Goal: Information Seeking & Learning: Learn about a topic

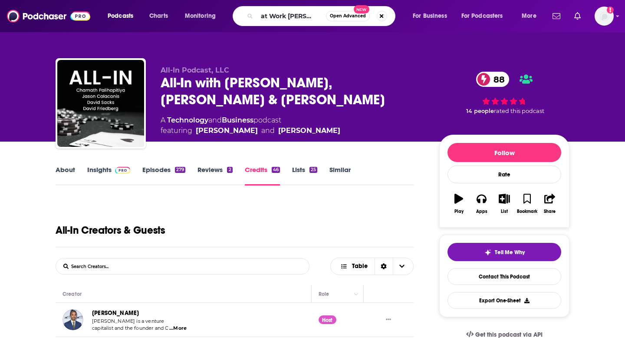
type input "AI at Work [PERSON_NAME]"
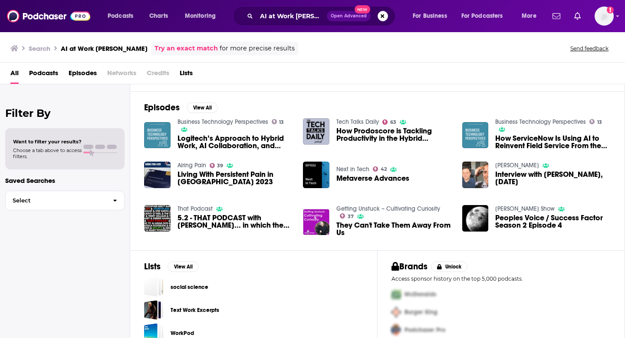
scroll to position [128, 0]
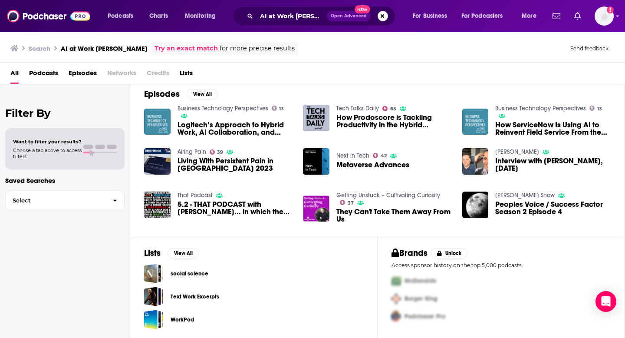
click at [48, 73] on span "Podcasts" at bounding box center [43, 75] width 29 height 18
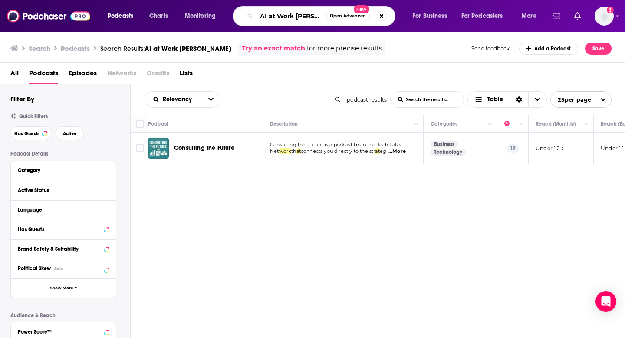
click at [279, 17] on input "AI at Work [PERSON_NAME]" at bounding box center [290, 16] width 69 height 14
drag, startPoint x: 292, startPoint y: 16, endPoint x: 335, endPoint y: 25, distance: 42.9
click at [335, 25] on div "AI at Work [PERSON_NAME] Open Advanced New" at bounding box center [314, 16] width 163 height 20
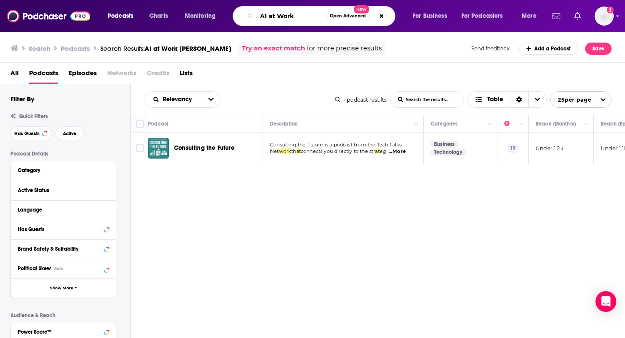
type input "AI at Work"
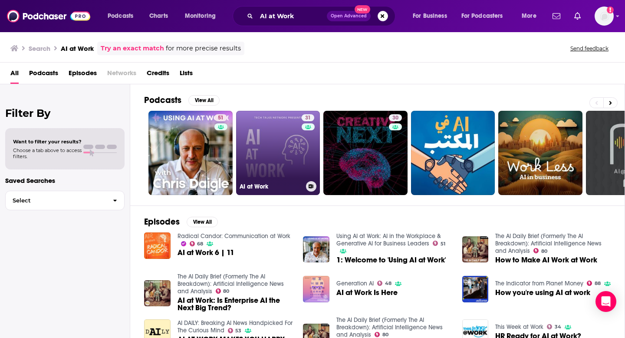
click at [286, 153] on link "31 AI at Work" at bounding box center [278, 153] width 84 height 84
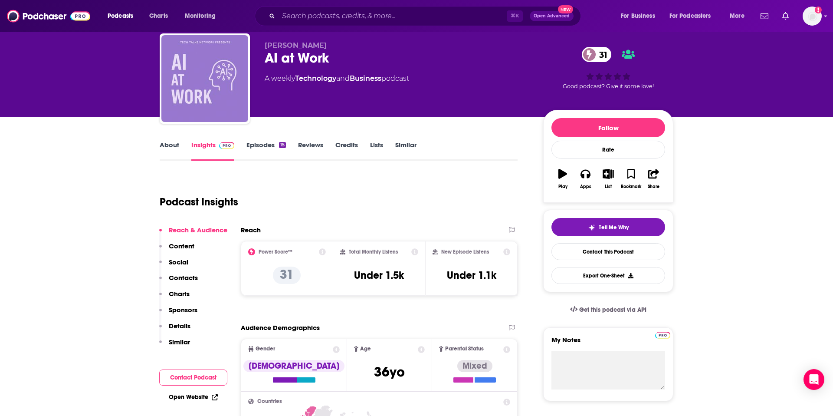
scroll to position [23, 0]
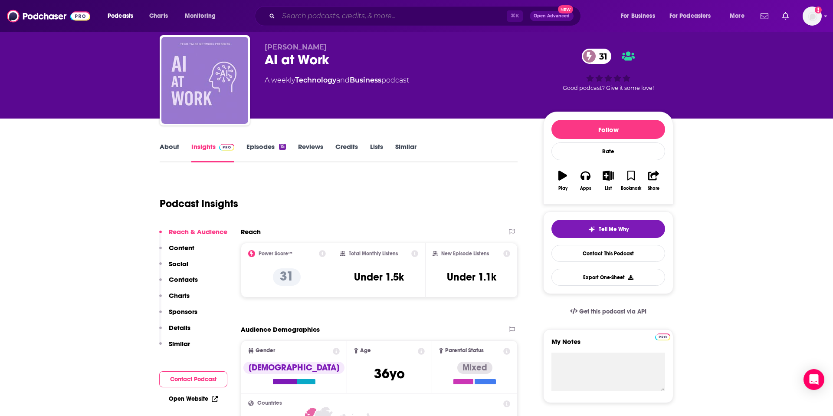
click at [303, 13] on input "Search podcasts, credits, & more..." at bounding box center [393, 16] width 228 height 14
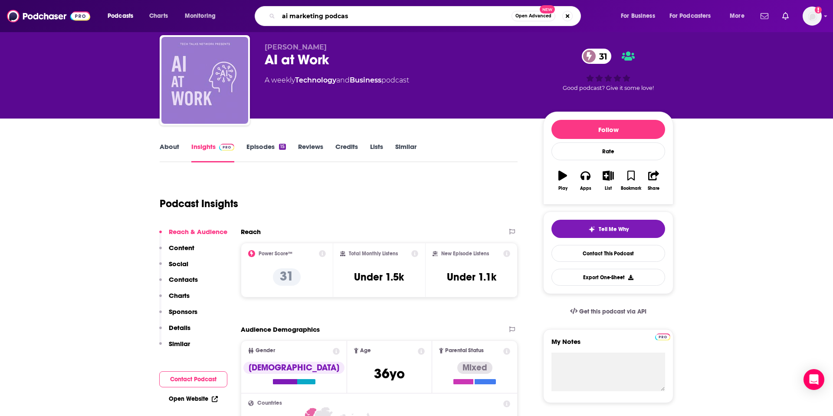
type input "ai marketing podcast"
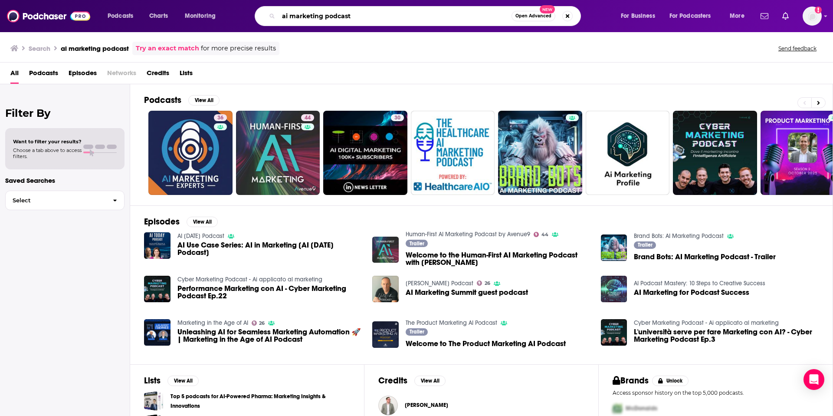
drag, startPoint x: 326, startPoint y: 17, endPoint x: 384, endPoint y: 15, distance: 57.8
click at [384, 15] on input "ai marketing podcast" at bounding box center [395, 16] width 233 height 14
type input "ai marketing [PERSON_NAME]"
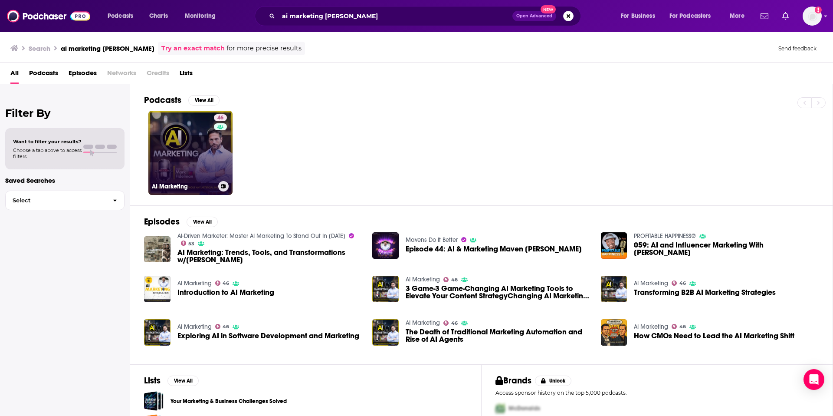
click at [182, 144] on link "46 AI Marketing" at bounding box center [190, 153] width 84 height 84
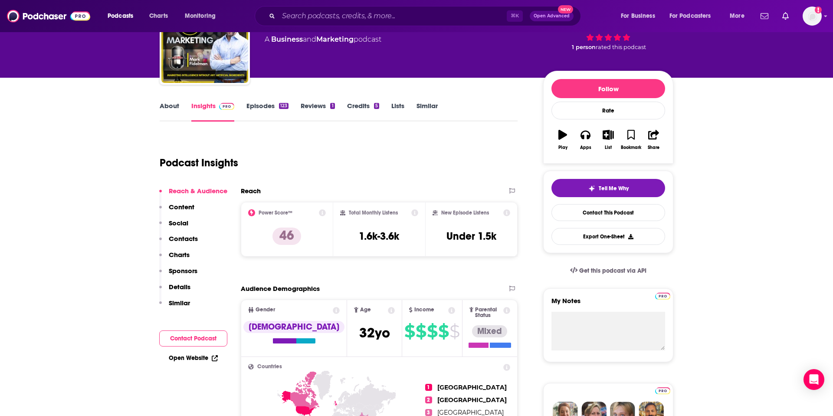
scroll to position [62, 0]
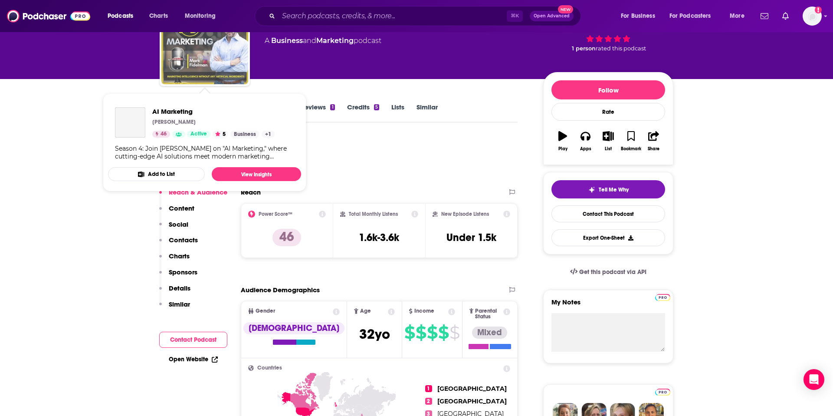
click at [215, 60] on img "AI Marketing" at bounding box center [204, 40] width 87 height 87
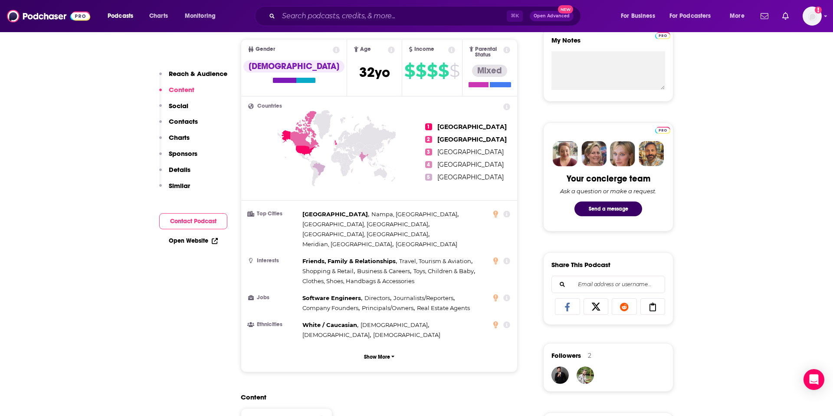
scroll to position [0, 0]
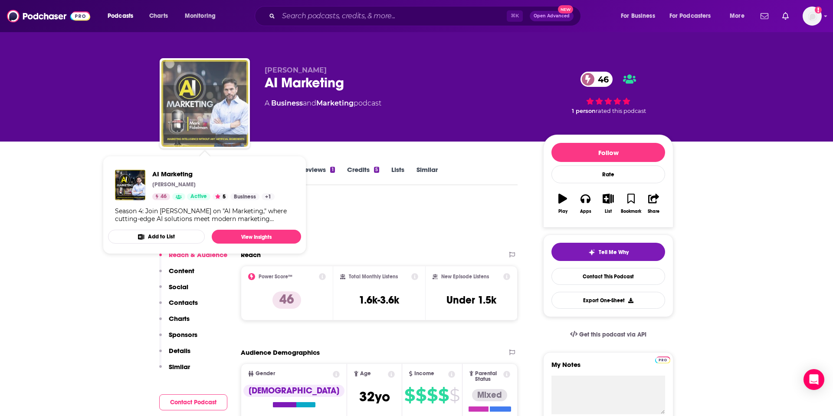
click at [213, 85] on img "AI Marketing" at bounding box center [204, 103] width 87 height 87
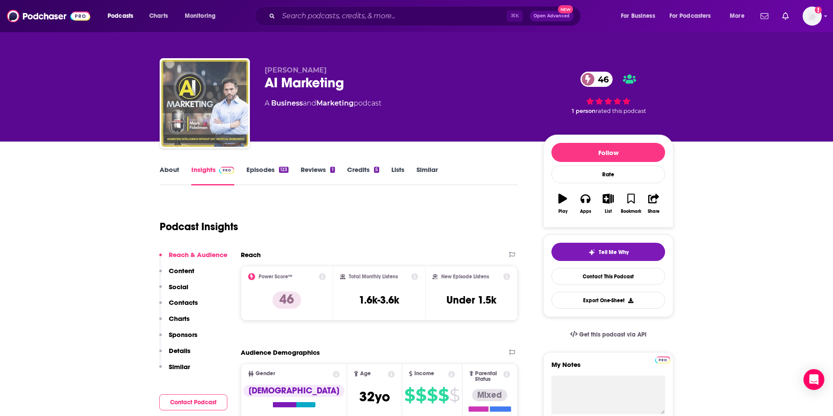
click at [213, 85] on img "AI Marketing" at bounding box center [204, 103] width 87 height 87
